Goal: Check status: Check status

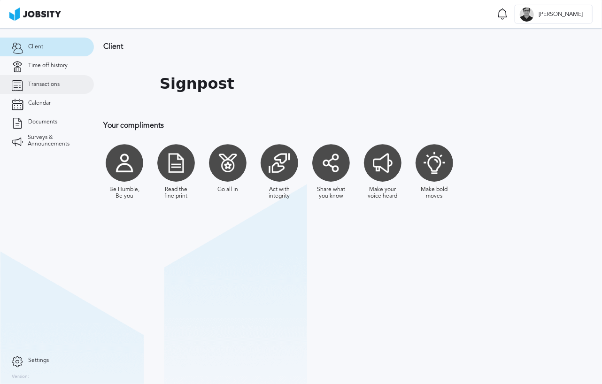
click at [57, 79] on link "Transactions" at bounding box center [47, 84] width 94 height 19
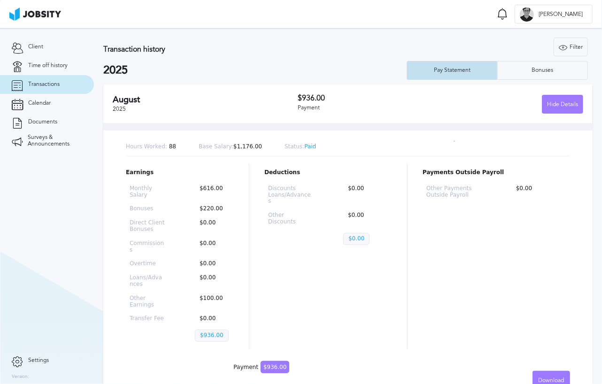
click at [426, 76] on div "Pay Statement" at bounding box center [452, 70] width 90 height 19
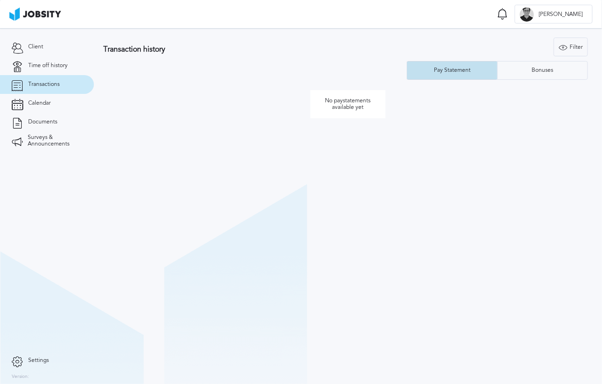
click at [439, 76] on div "Pay Statement" at bounding box center [452, 70] width 90 height 19
click at [522, 70] on div "Bonuses" at bounding box center [542, 70] width 90 height 19
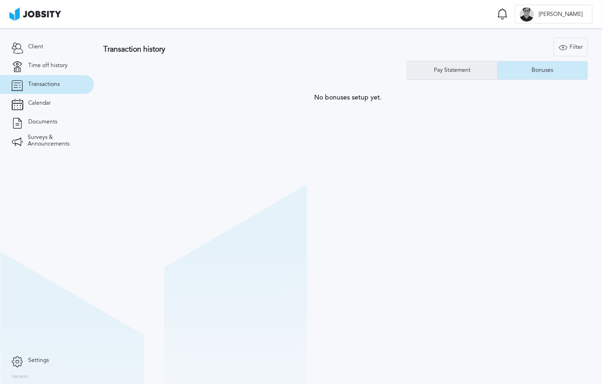
click at [427, 72] on div "Pay Statement" at bounding box center [452, 70] width 90 height 19
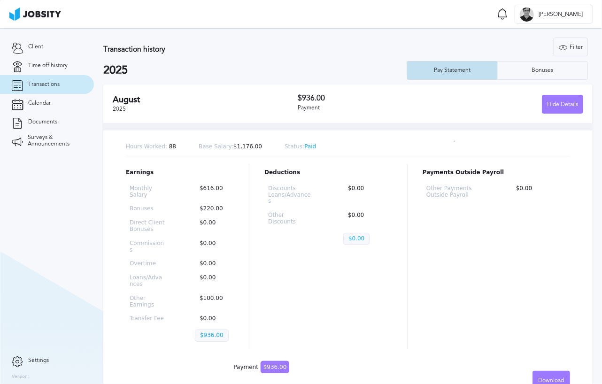
click at [418, 70] on div "Pay Statement" at bounding box center [452, 70] width 90 height 19
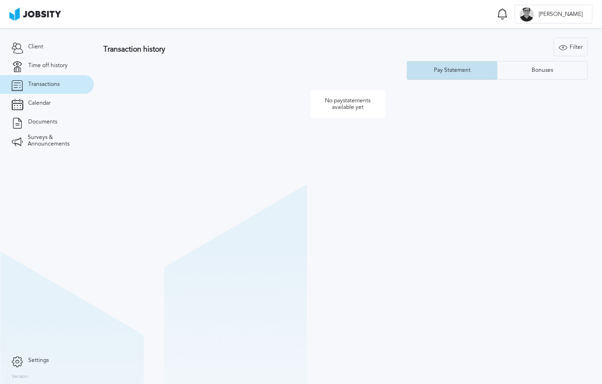
click at [416, 71] on div "Pay Statement" at bounding box center [452, 70] width 90 height 19
click at [503, 71] on div "Bonuses" at bounding box center [542, 70] width 90 height 19
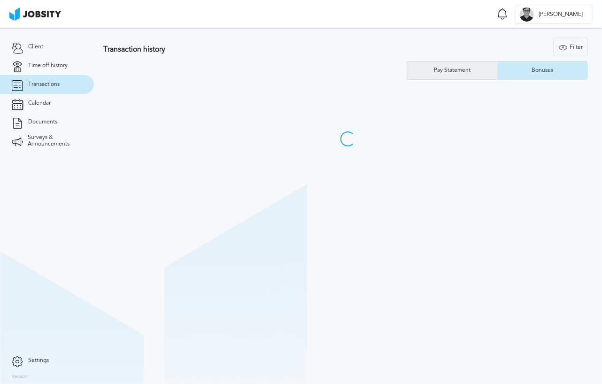
click at [439, 77] on div "Pay Statement" at bounding box center [452, 70] width 90 height 19
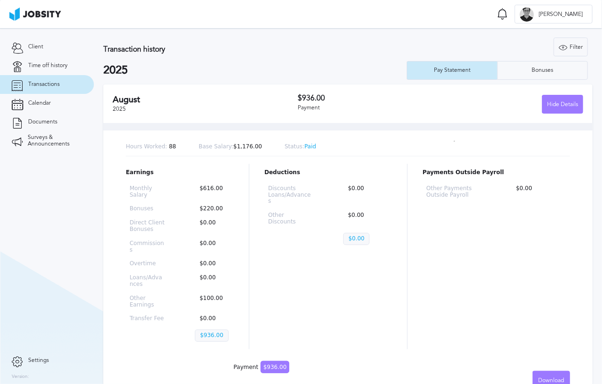
click at [350, 233] on p "$0.00" at bounding box center [356, 239] width 26 height 12
drag, startPoint x: 69, startPoint y: 65, endPoint x: 51, endPoint y: 63, distance: 17.9
click at [69, 65] on link "Time off history" at bounding box center [47, 65] width 94 height 19
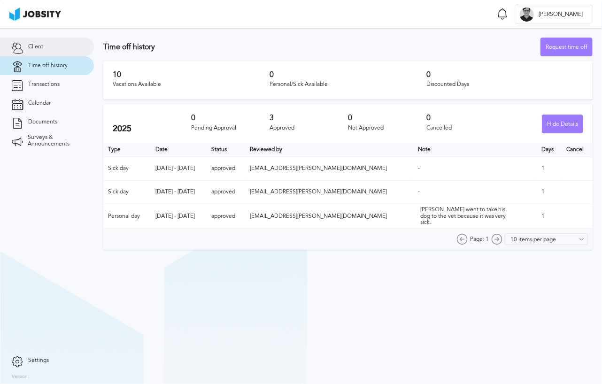
click at [43, 41] on link "Client" at bounding box center [47, 47] width 94 height 19
